Goal: Find specific page/section: Find specific page/section

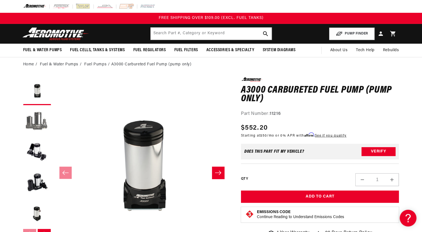
click at [33, 126] on button "Load image 2 in gallery view" at bounding box center [37, 122] width 28 height 28
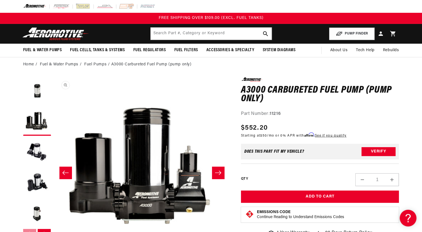
scroll to position [0, 176]
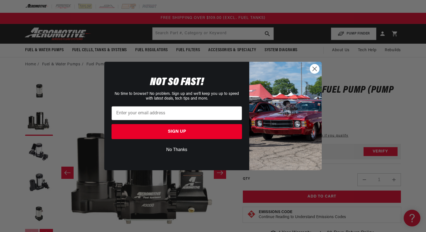
click at [313, 69] on circle "Close dialog" at bounding box center [314, 68] width 9 height 9
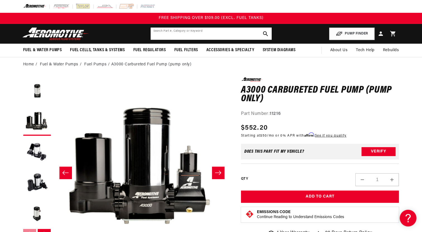
click at [151, 32] on input "text" at bounding box center [210, 34] width 121 height 12
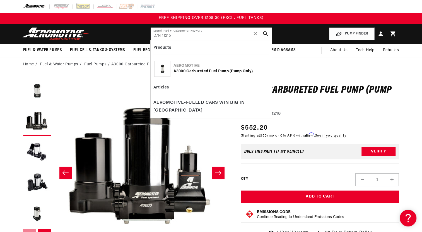
type input "D/N 11215"
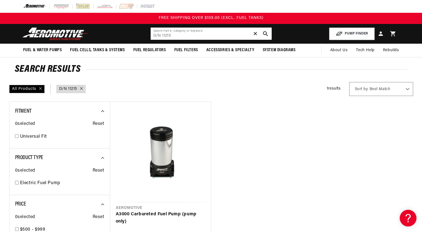
click at [255, 34] on span "✕" at bounding box center [255, 33] width 5 height 9
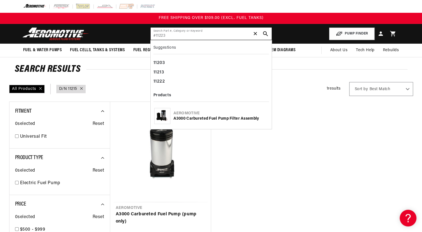
type input "#11223"
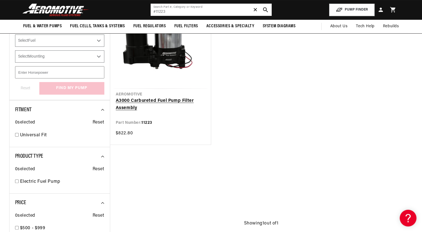
scroll to position [56, 0]
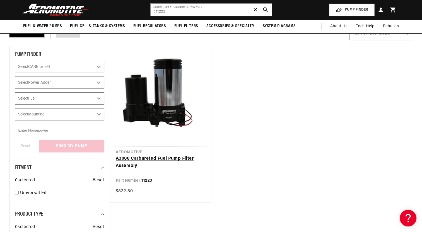
click at [154, 159] on link "A3000 Carbureted Fuel Pump Filter Assembly" at bounding box center [160, 162] width 89 height 14
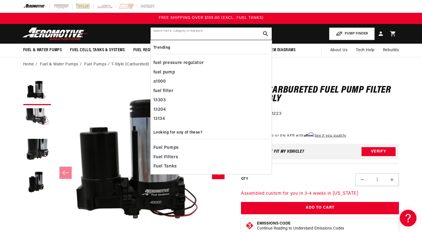
click at [153, 32] on input "text" at bounding box center [210, 34] width 121 height 12
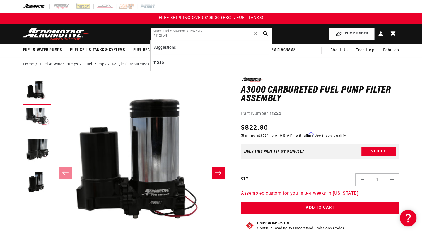
type input "#112154"
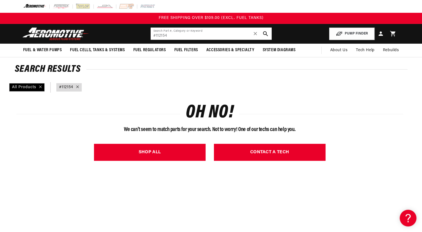
click at [170, 36] on input "#112154" at bounding box center [210, 34] width 121 height 12
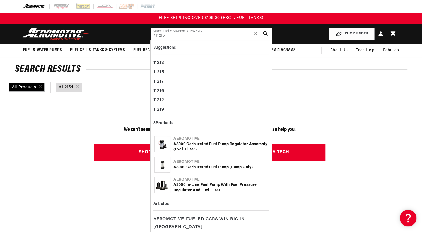
type input "#11215"
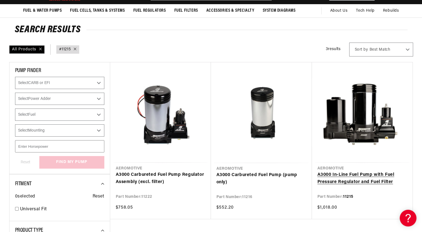
scroll to position [56, 0]
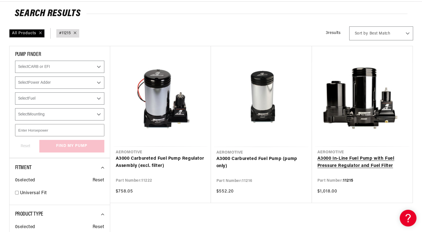
click at [352, 161] on link "A3000 In-Line Fuel Pump with Fuel Pressure Regulator and Fuel Filter" at bounding box center [361, 162] width 89 height 14
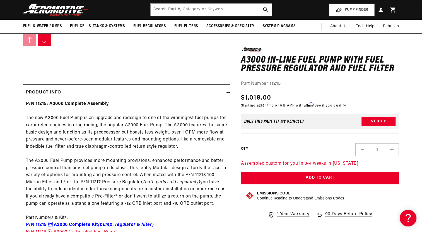
scroll to position [195, 0]
